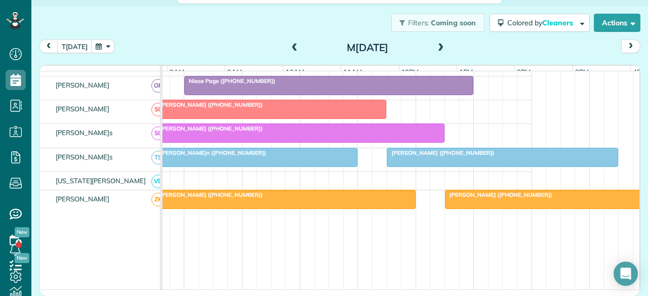
scroll to position [0, 94]
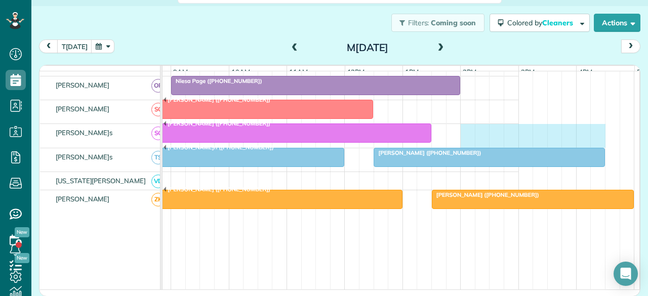
drag, startPoint x: 461, startPoint y: 129, endPoint x: 599, endPoint y: 122, distance: 138.0
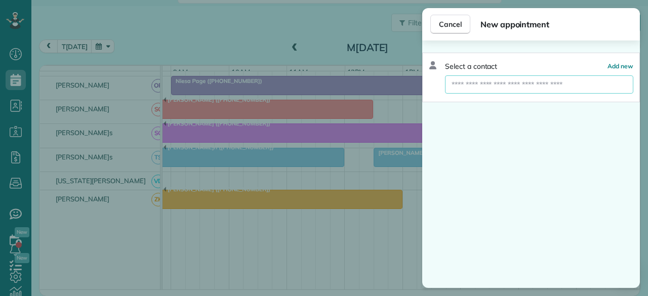
click at [492, 89] on input "text" at bounding box center [539, 84] width 188 height 18
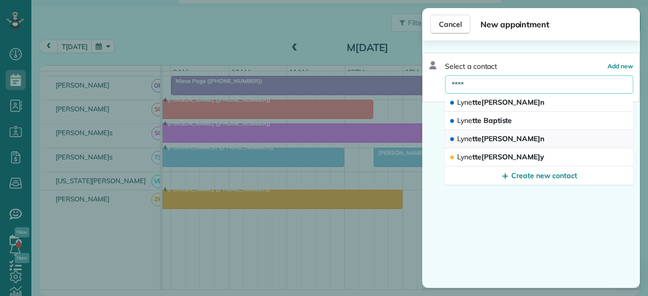
type input "****"
click at [482, 146] on button "Lyne tte[PERSON_NAME]n" at bounding box center [539, 139] width 188 height 18
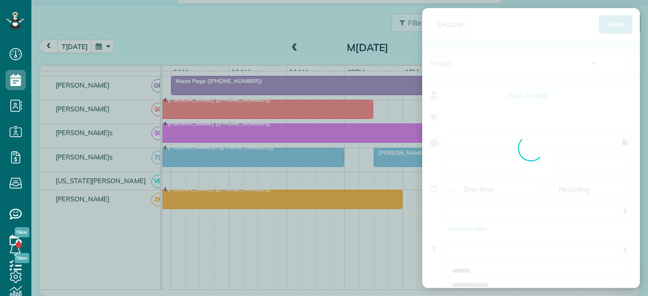
type input "**********"
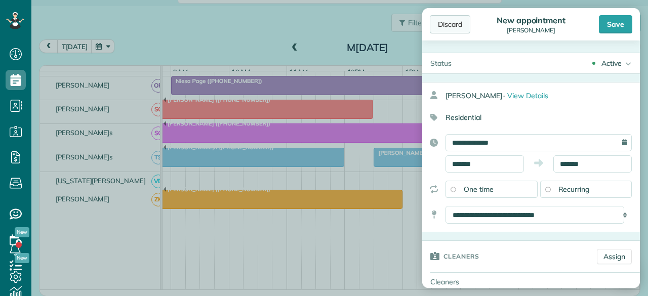
click at [447, 21] on div "Discard" at bounding box center [450, 24] width 41 height 18
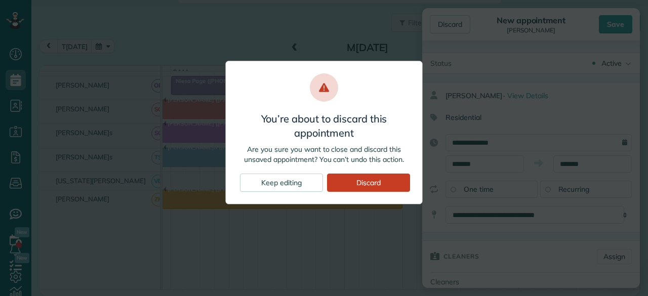
drag, startPoint x: 366, startPoint y: 181, endPoint x: 379, endPoint y: 172, distance: 16.0
click at [365, 181] on div "Discard" at bounding box center [368, 183] width 83 height 18
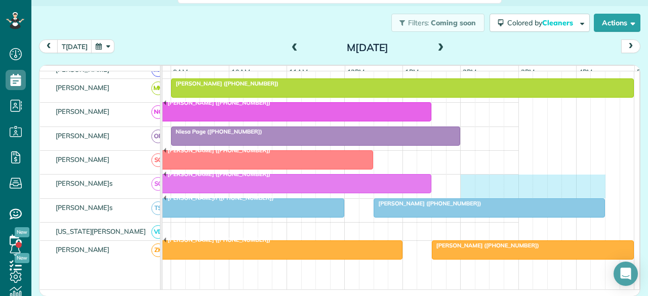
drag, startPoint x: 460, startPoint y: 185, endPoint x: 590, endPoint y: 179, distance: 129.8
click at [519, 179] on div "[PERSON_NAME] ([PHONE_NUMBER])" at bounding box center [287, 186] width 464 height 23
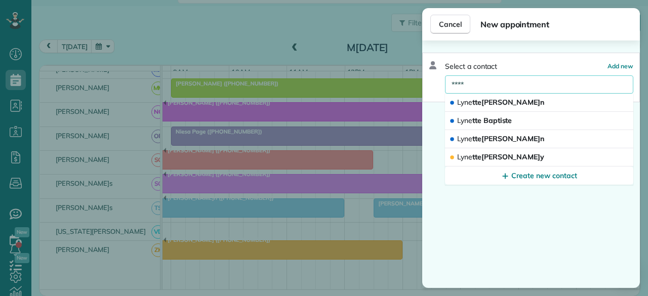
click at [486, 84] on input "****" at bounding box center [539, 84] width 188 height 18
click at [508, 158] on span "Lyne tte[PERSON_NAME]y" at bounding box center [500, 156] width 87 height 9
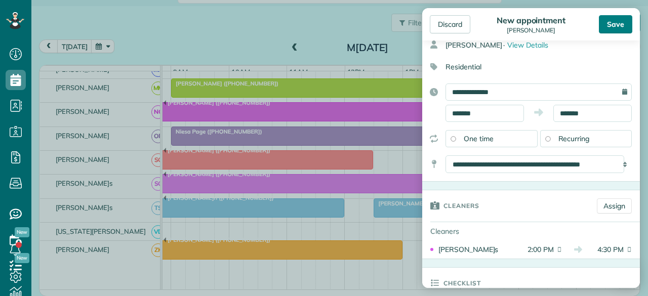
click at [619, 24] on div "Save" at bounding box center [615, 24] width 33 height 18
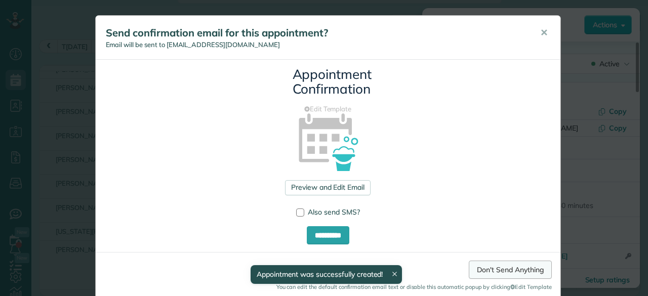
click at [503, 267] on link "Don't Send Anything" at bounding box center [510, 270] width 83 height 18
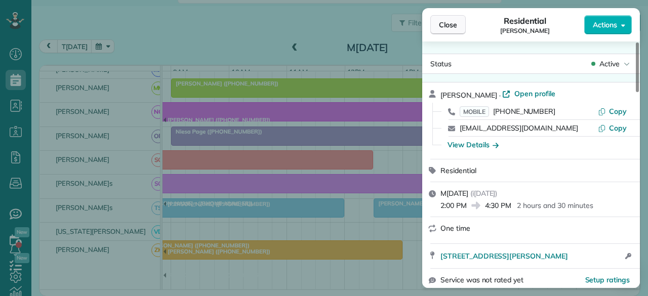
click at [446, 26] on span "Close" at bounding box center [448, 25] width 18 height 10
